Goal: Task Accomplishment & Management: Manage account settings

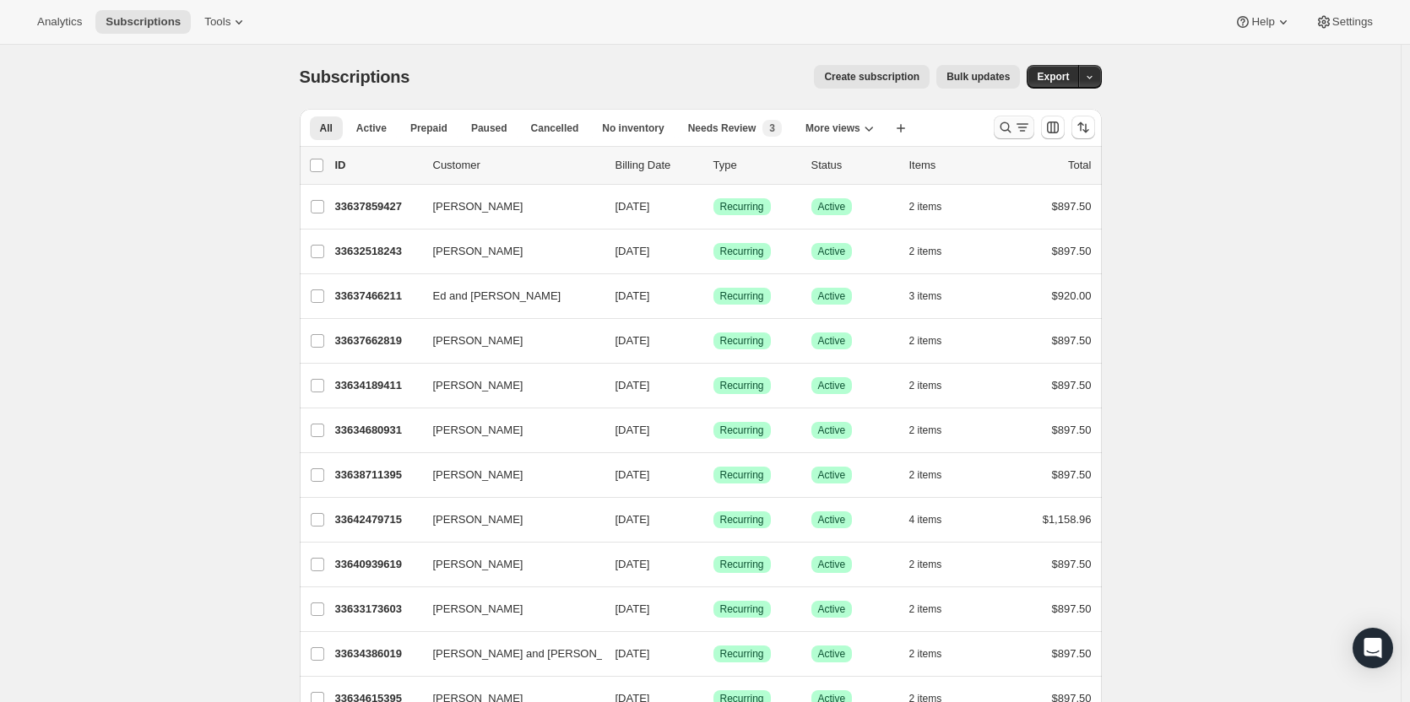
click at [1014, 127] on icon "Search and filter results" at bounding box center [1005, 127] width 17 height 17
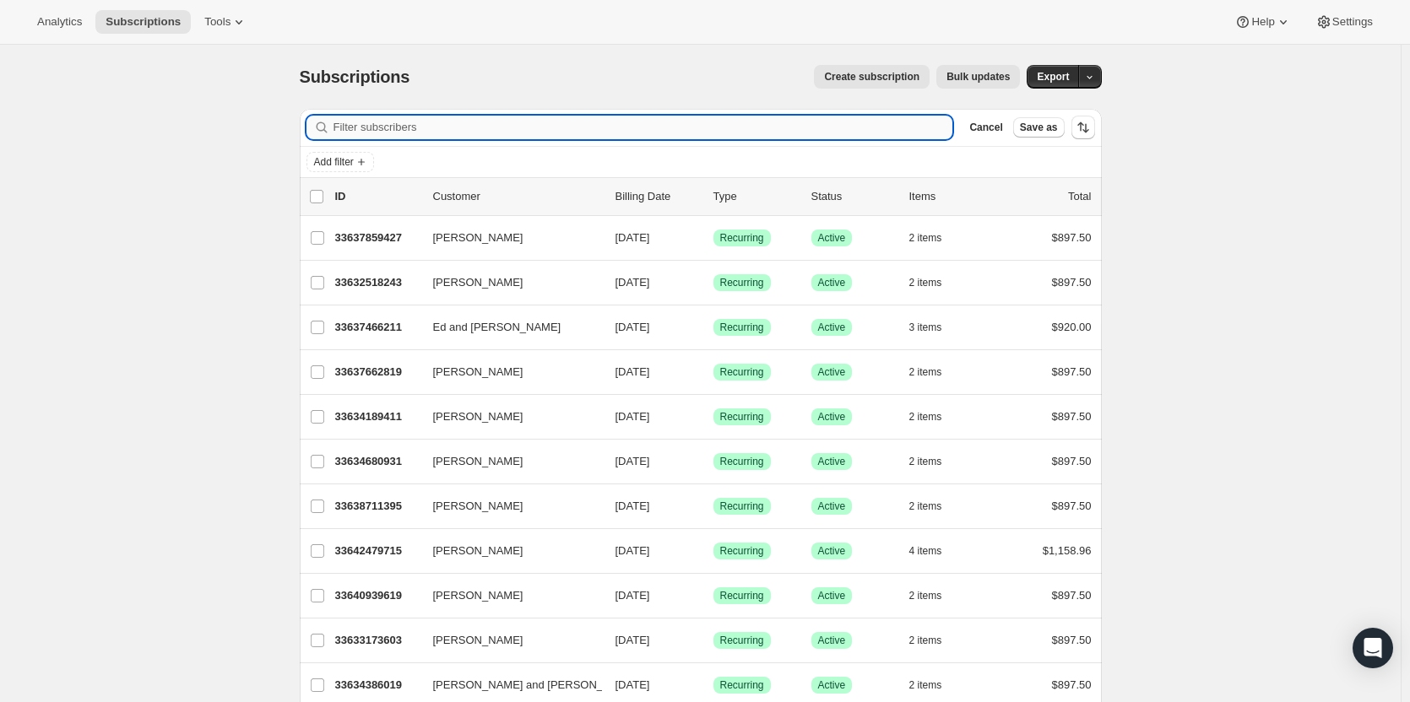
paste input "nettrzq@yahoo.com"
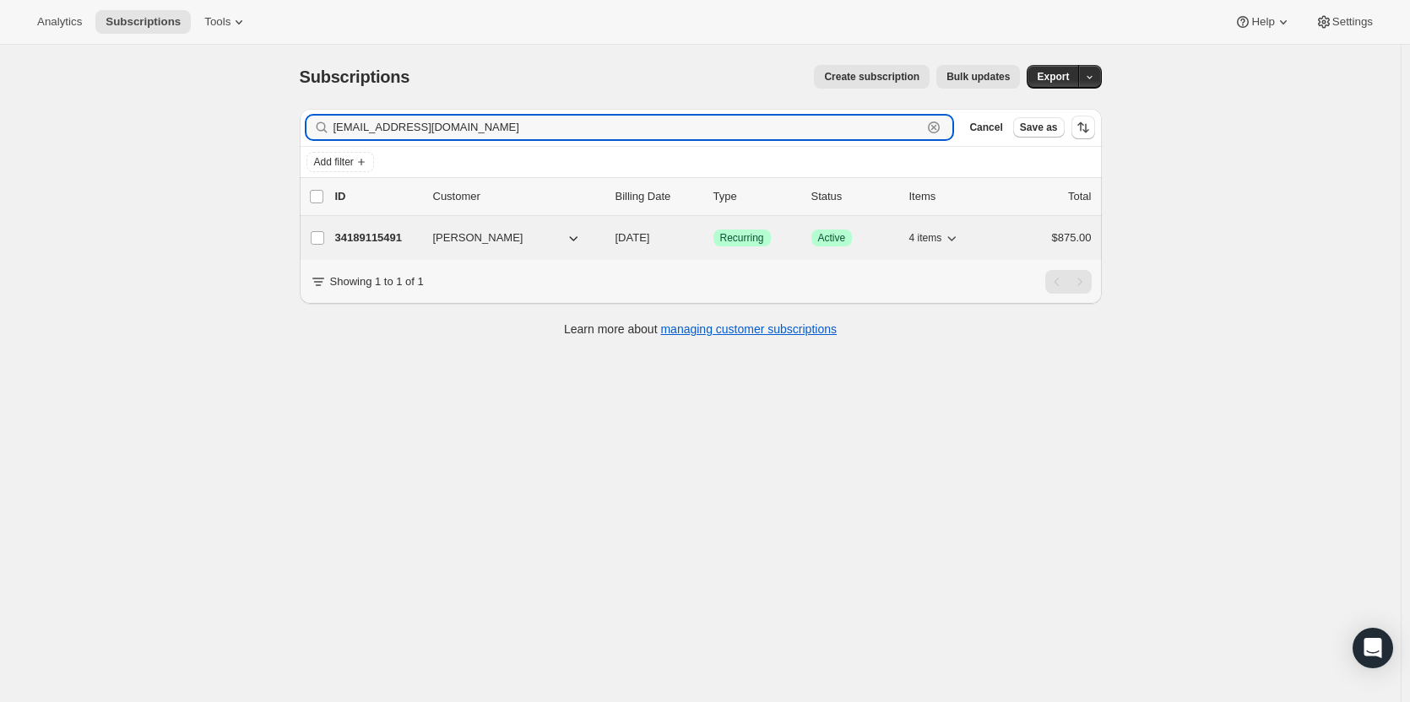
type input "nettrzq@yahoo.com"
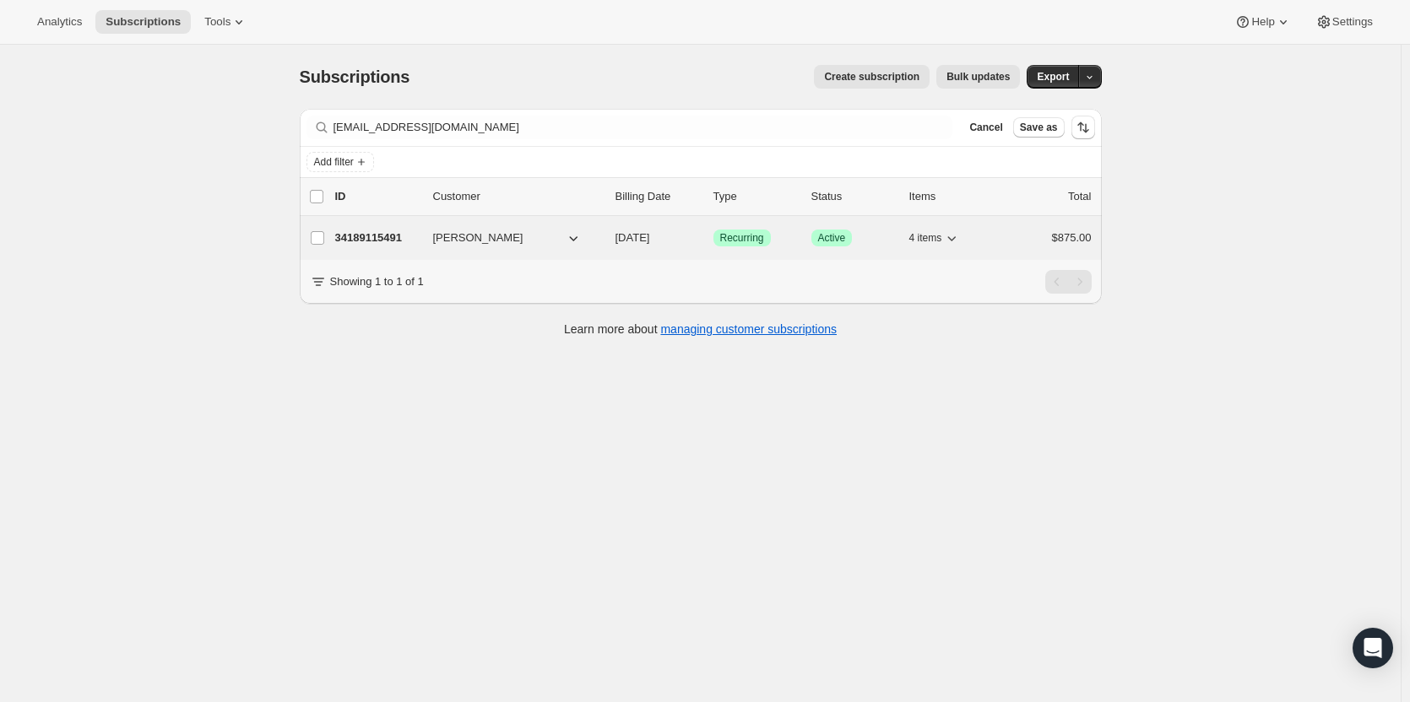
click at [381, 244] on p "34189115491" at bounding box center [377, 238] width 84 height 17
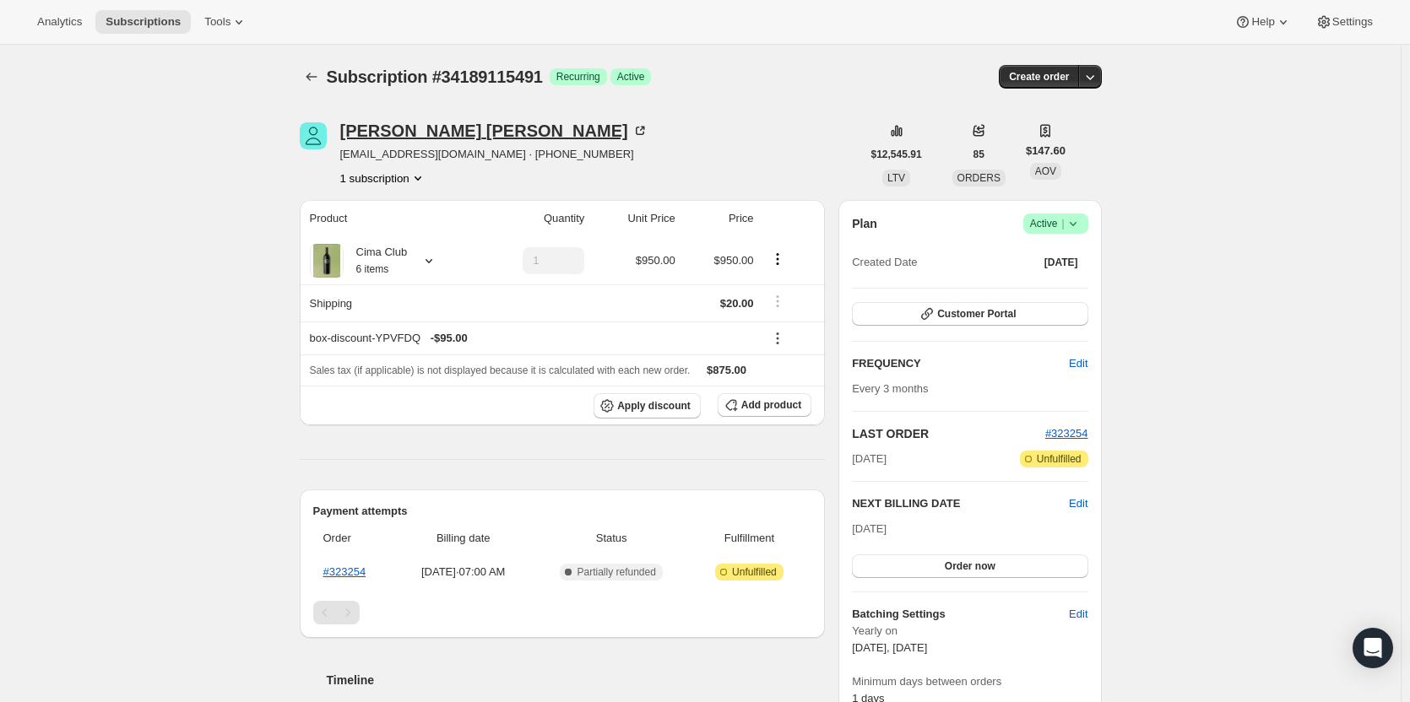
click at [425, 138] on div "Monette Quintanilla" at bounding box center [494, 130] width 308 height 17
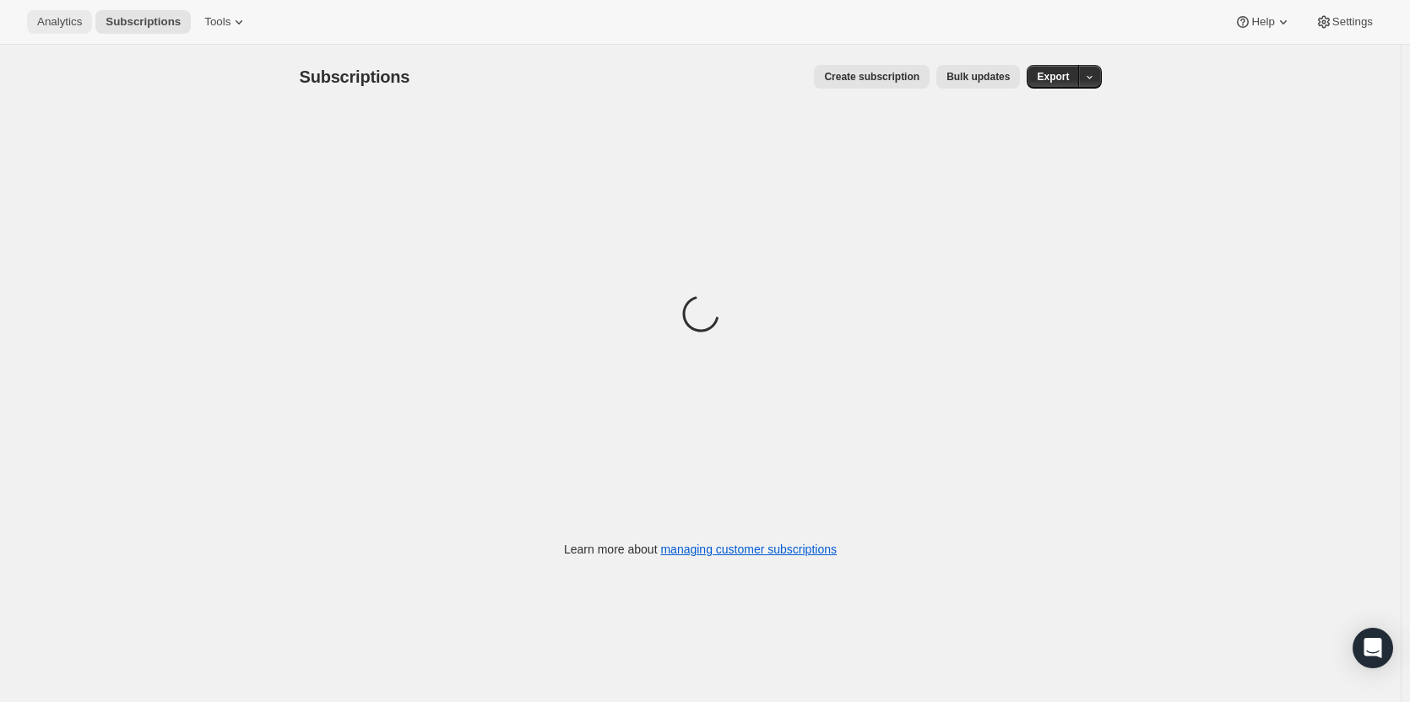
click at [57, 31] on button "Analytics" at bounding box center [59, 22] width 65 height 24
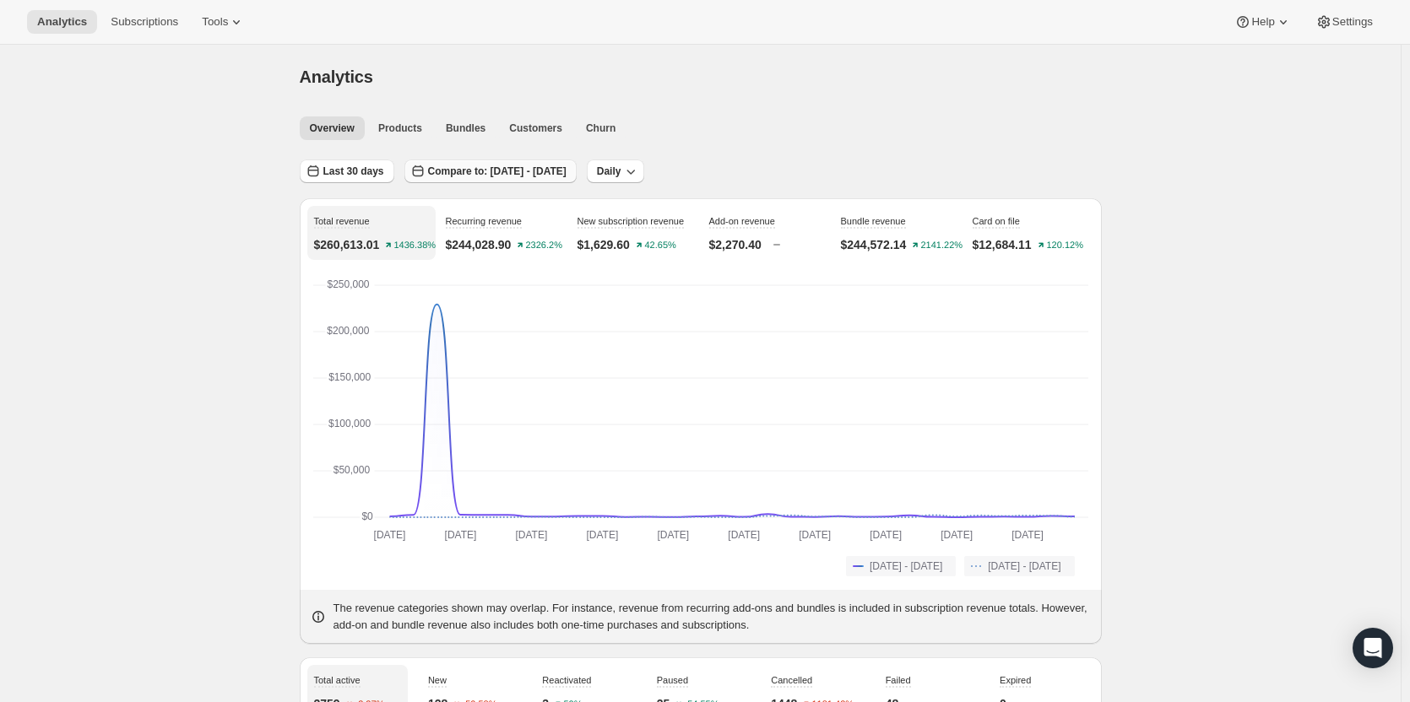
click at [478, 181] on button "Compare to: Aug 16, 2025 - Sep 14, 2025" at bounding box center [490, 172] width 172 height 24
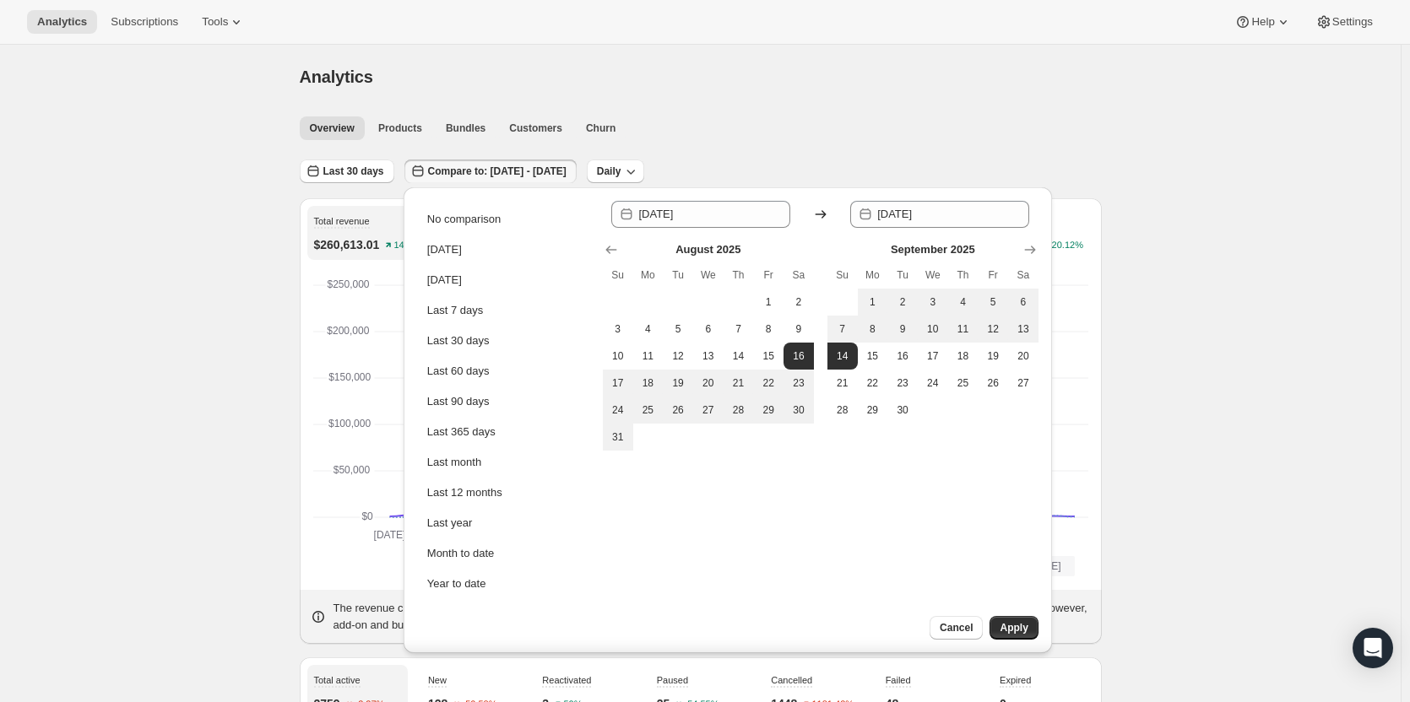
click at [819, 214] on icon at bounding box center [820, 214] width 11 height 8
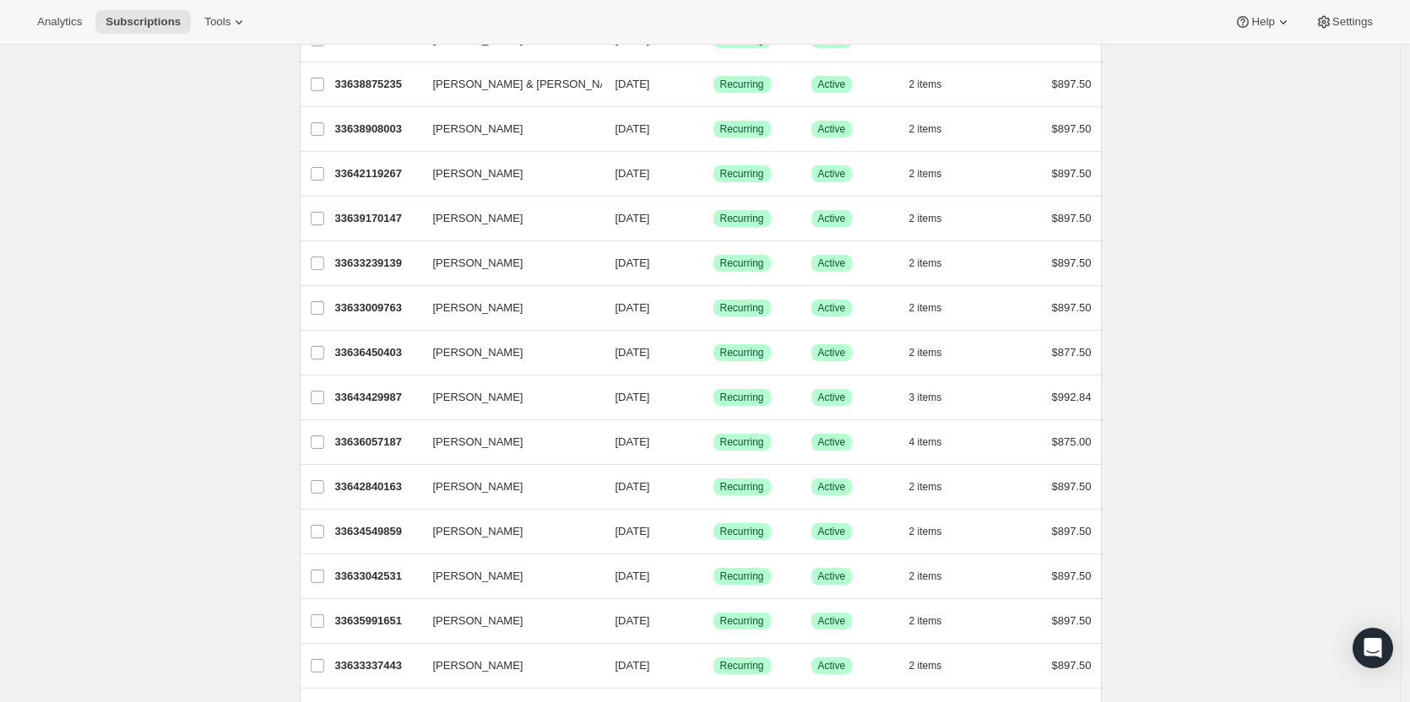
scroll to position [1826, 0]
